Goal: Check status: Check status

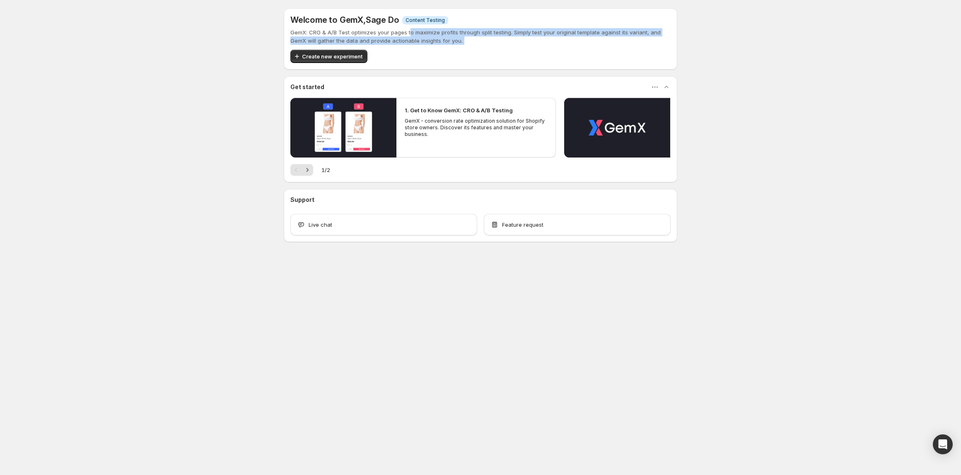
drag, startPoint x: 410, startPoint y: 34, endPoint x: 265, endPoint y: 60, distance: 147.0
click at [325, 50] on div "GemX: CRO & A/B Test optimizes your pages to maximize profits through split tes…" at bounding box center [480, 45] width 380 height 35
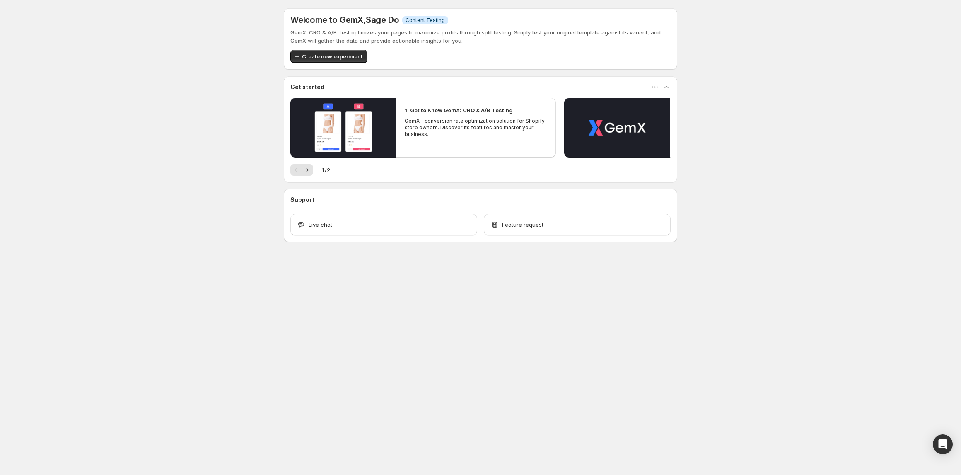
drag, startPoint x: 130, startPoint y: 128, endPoint x: 30, endPoint y: 161, distance: 104.5
click at [123, 130] on div "Welcome to GemX , Sage Do Info Content Testing GemX: CRO & A/B Test optimizes y…" at bounding box center [480, 143] width 961 height 287
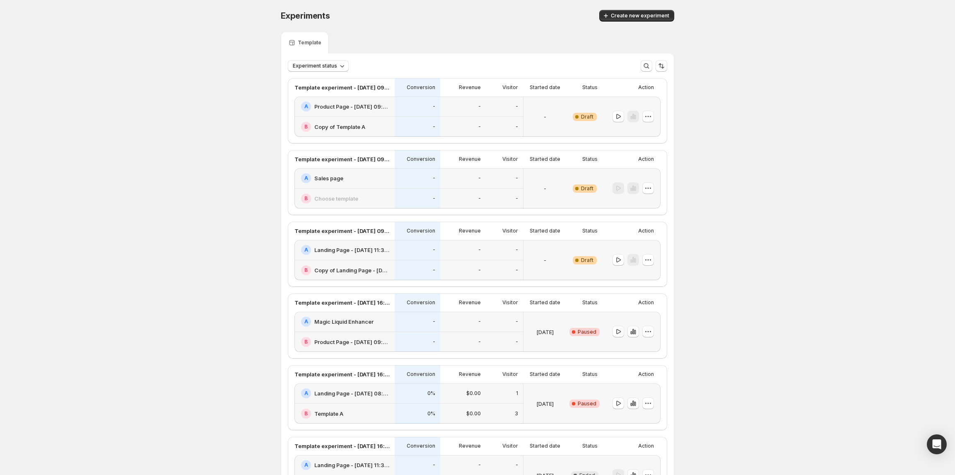
click at [435, 106] on p "-" at bounding box center [434, 106] width 2 height 7
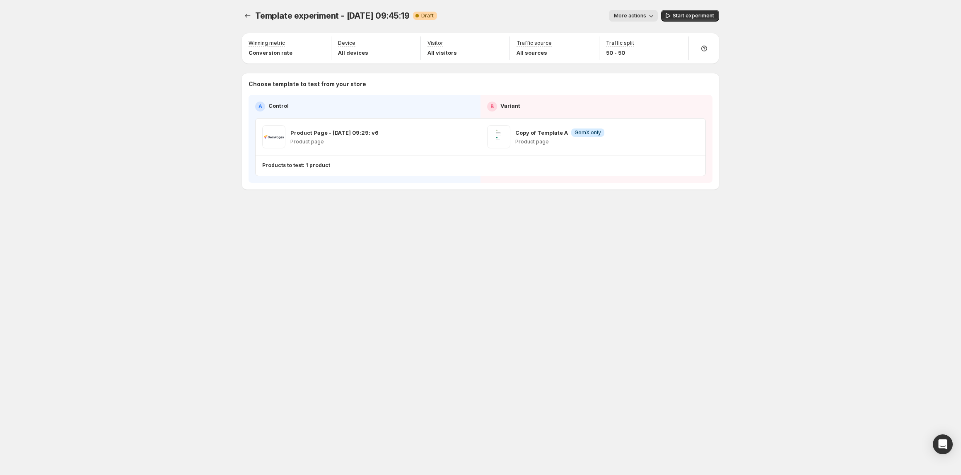
click at [640, 12] on button "More actions" at bounding box center [633, 16] width 49 height 12
click at [783, 52] on div "Template experiment - [DATE] 09:45:19. This page is ready Template experiment -…" at bounding box center [480, 237] width 961 height 475
click at [254, 14] on div at bounding box center [248, 16] width 13 height 12
click at [249, 12] on icon "Experiments" at bounding box center [248, 16] width 8 height 8
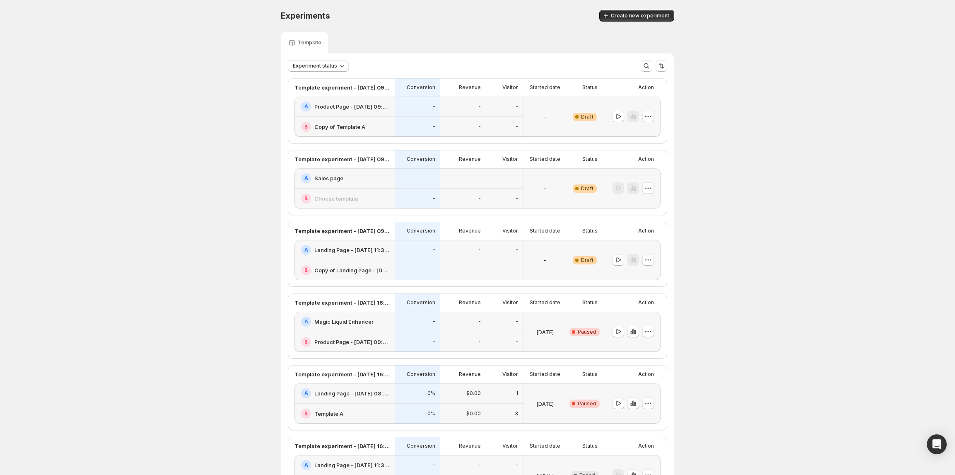
scroll to position [55, 0]
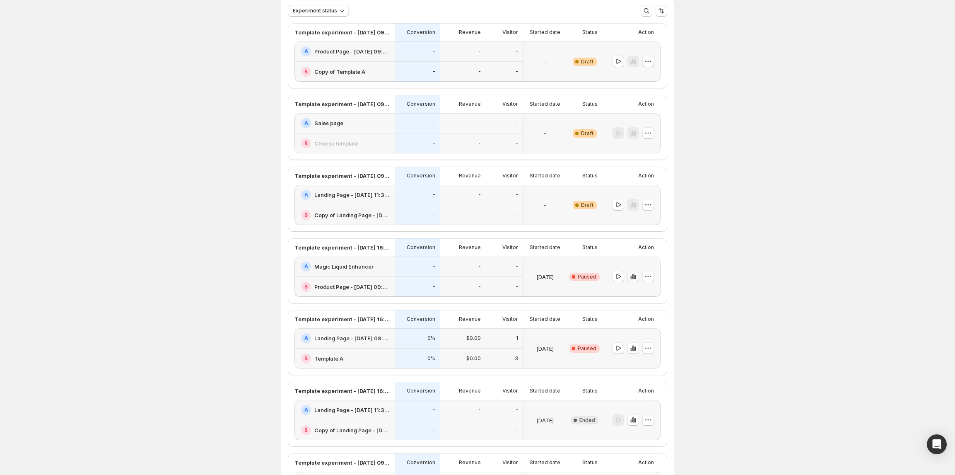
click at [638, 280] on icon "button" at bounding box center [633, 276] width 8 height 8
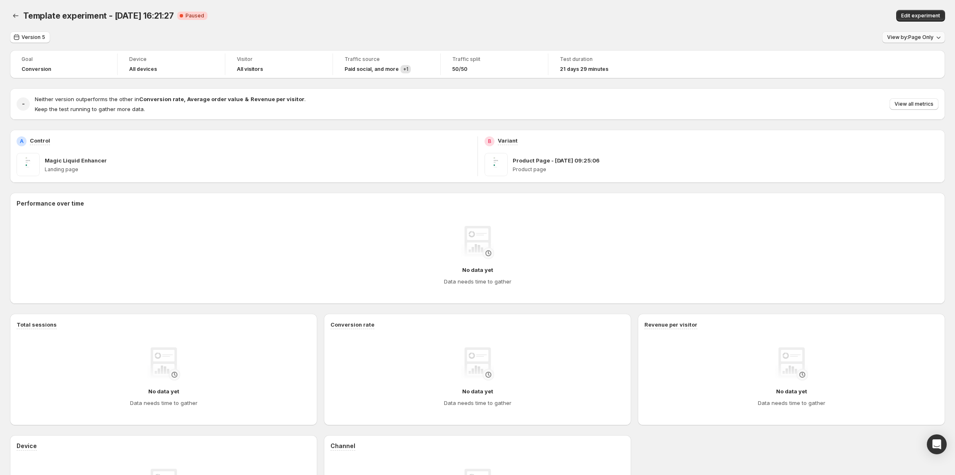
click at [900, 38] on span "View by: Page Only" at bounding box center [910, 37] width 46 height 7
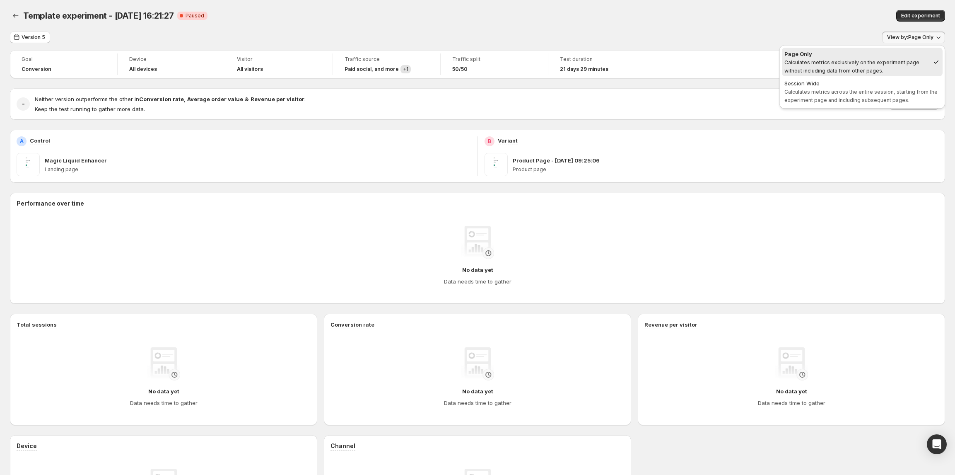
click at [754, 33] on div "Version 5 View by: Page Only" at bounding box center [477, 37] width 935 height 12
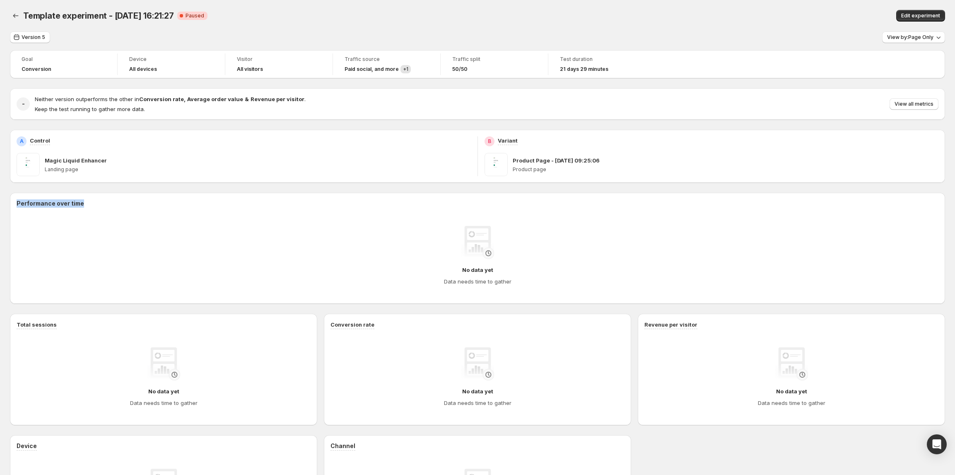
drag, startPoint x: 9, startPoint y: 204, endPoint x: 89, endPoint y: 204, distance: 80.4
click at [89, 204] on div "Template experiment - [DATE] 16:21:27. This page is ready Template experiment -…" at bounding box center [477, 295] width 955 height 591
click at [136, 218] on div "No data yet Data needs time to gather" at bounding box center [478, 255] width 922 height 83
drag, startPoint x: 15, startPoint y: 206, endPoint x: 99, endPoint y: 205, distance: 84.5
click at [94, 206] on div "Performance over time" at bounding box center [477, 203] width 935 height 8
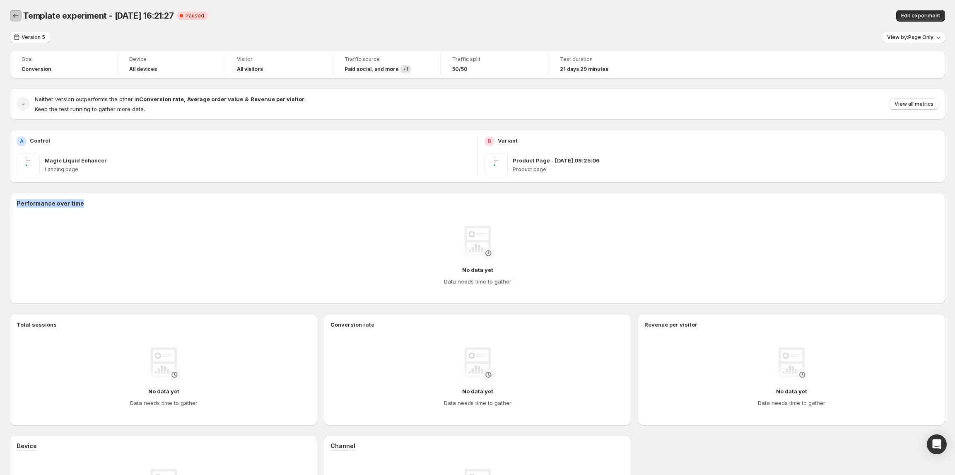
click at [17, 14] on icon "Back" at bounding box center [16, 16] width 8 height 8
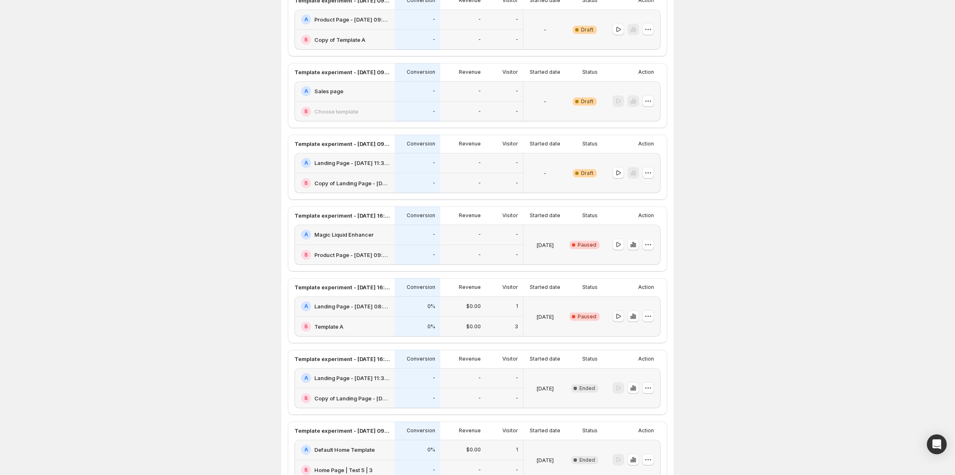
scroll to position [110, 0]
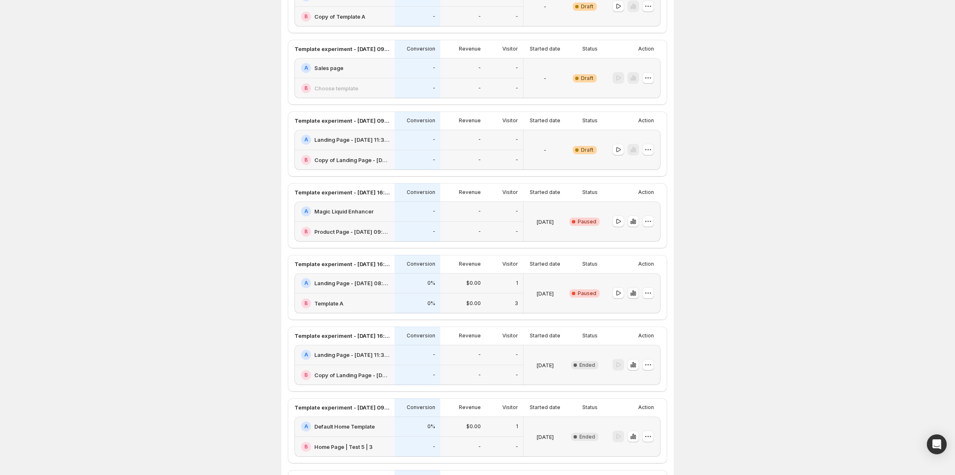
click at [636, 294] on icon "button" at bounding box center [635, 293] width 2 height 5
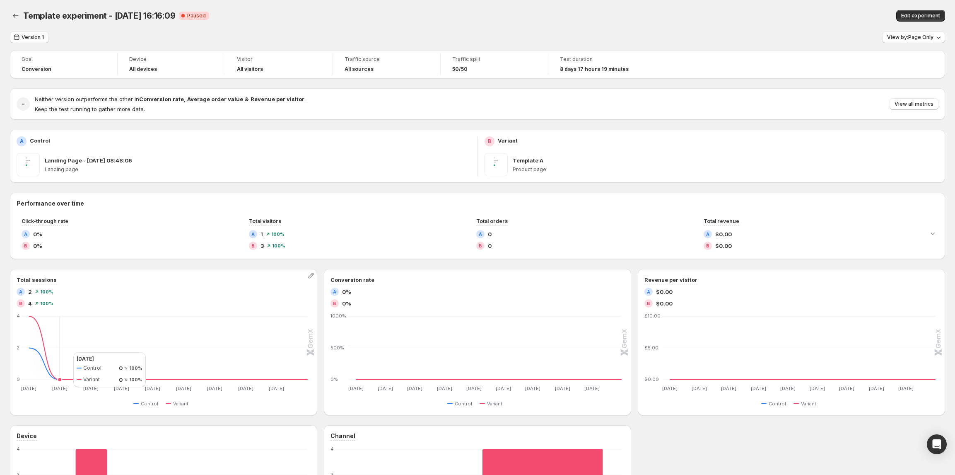
click at [70, 348] on icon "[DATE] Sep [DATE] Sep [DATE] Sep [DATE] Sep [DATE] Sep [DATE] Sep [DATE] Sep [D…" at bounding box center [162, 353] width 290 height 78
click at [48, 367] on icon at bounding box center [168, 347] width 279 height 63
click at [41, 359] on icon at bounding box center [168, 363] width 279 height 31
click at [38, 377] on icon "[DATE] Sep [DATE] Sep [DATE] Sep [DATE] Sep [DATE] Sep [DATE] Sep [DATE] Sep [D…" at bounding box center [162, 353] width 290 height 78
